Goal: Information Seeking & Learning: Find specific fact

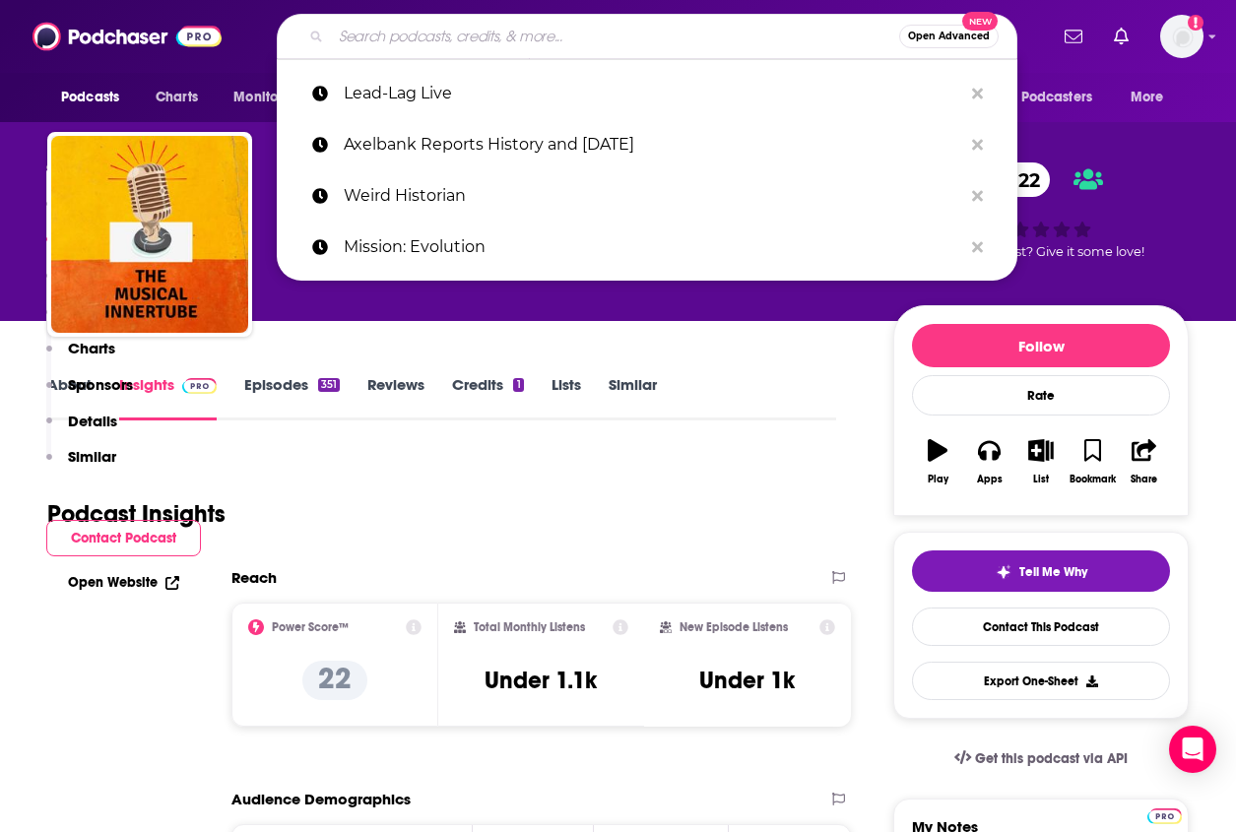
type input "Longevity Deal Talk podcast"
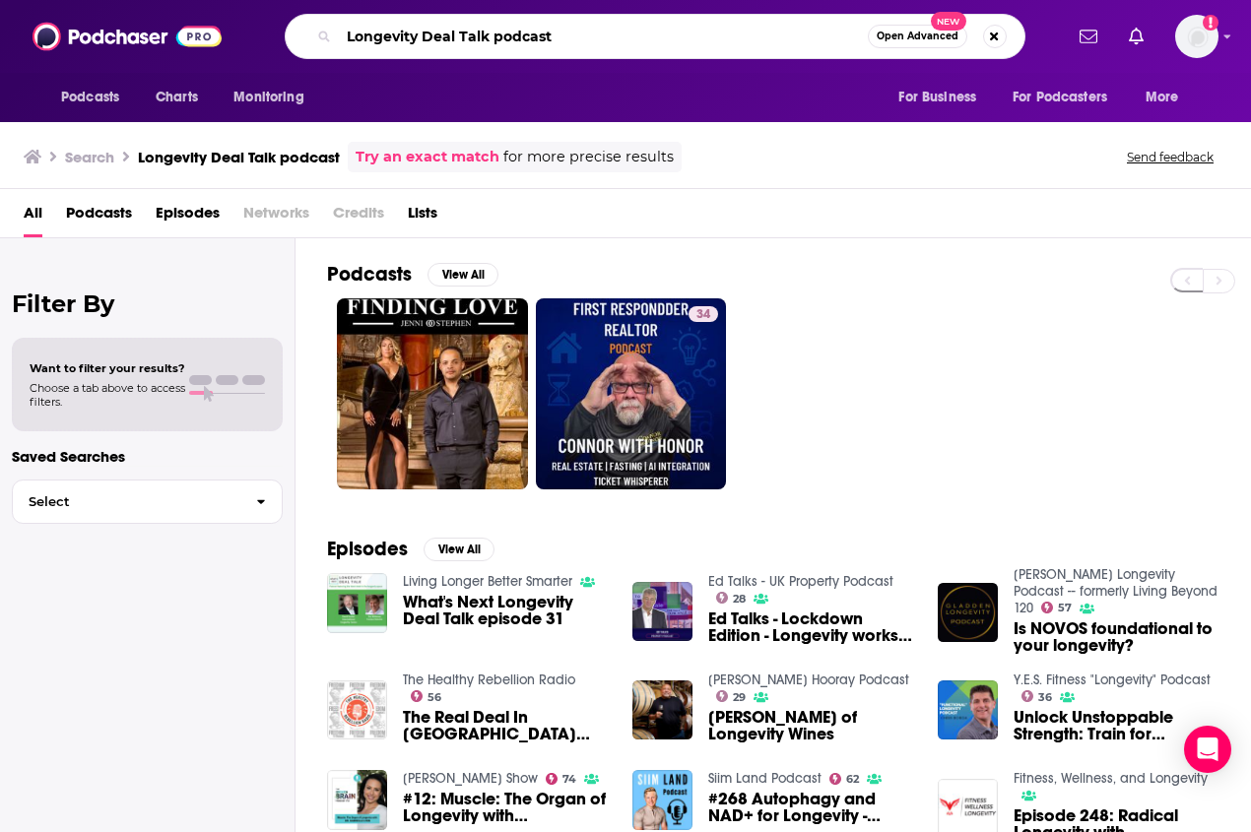
drag, startPoint x: 588, startPoint y: 37, endPoint x: 491, endPoint y: 33, distance: 97.6
click at [491, 33] on input "Longevity Deal Talk podcast" at bounding box center [603, 37] width 529 height 32
type input "Longevity Deal Talk"
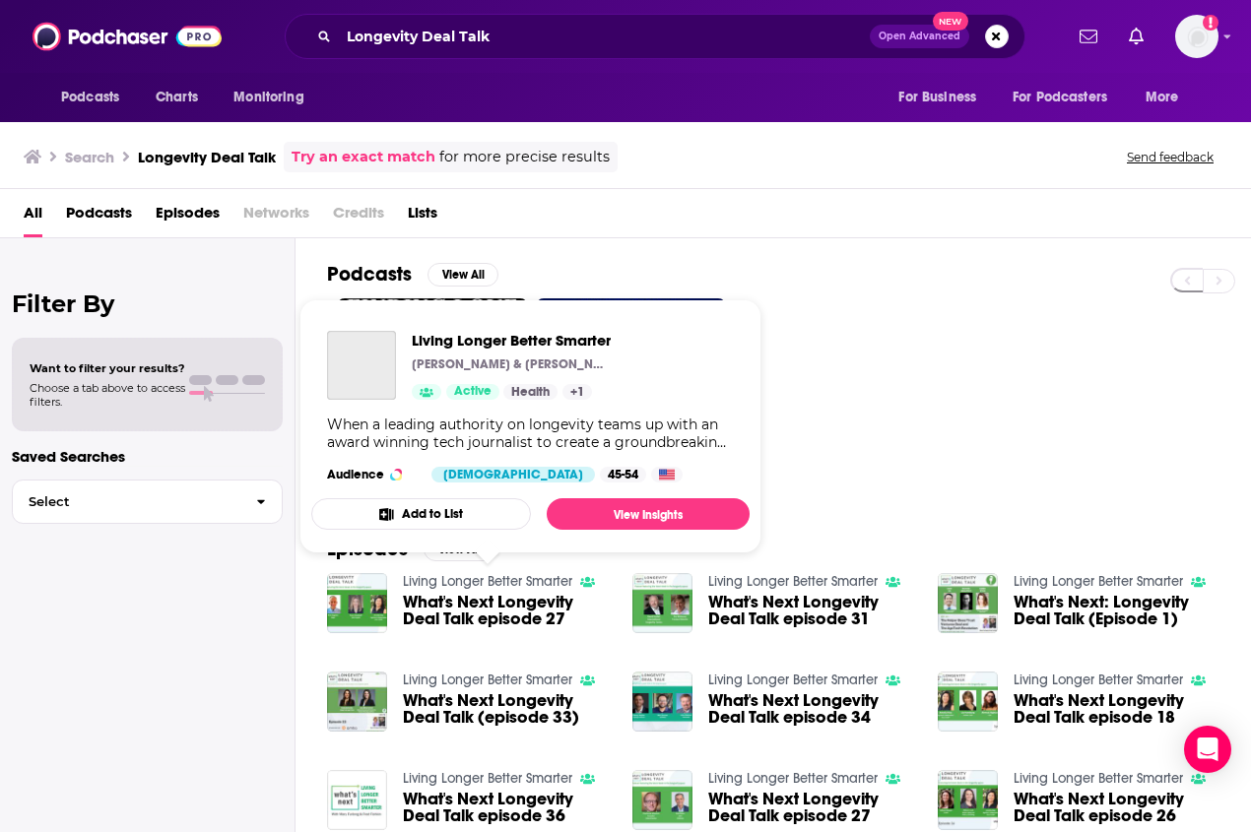
click at [489, 580] on link "Living Longer Better Smarter" at bounding box center [487, 581] width 169 height 17
